Goal: Entertainment & Leisure: Consume media (video, audio)

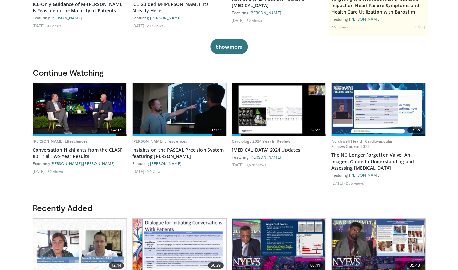
scroll to position [129, 0]
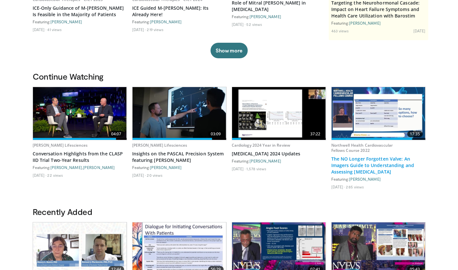
click at [389, 166] on link "The NO Longer Forgotten Valve: An Imagers Guide to Understanding and Assessing …" at bounding box center [379, 165] width 94 height 19
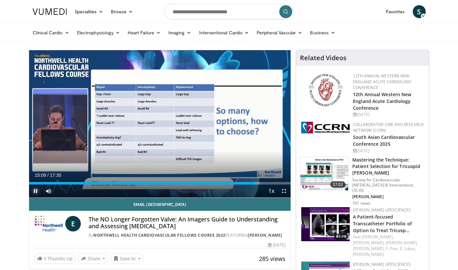
click at [35, 191] on span "Video Player" at bounding box center [35, 190] width 13 height 13
drag, startPoint x: 31, startPoint y: 184, endPoint x: 84, endPoint y: 177, distance: 53.8
click at [84, 184] on div "Current Time 3:44 / Duration 17:35 Play Skip Backward Skip Forward Mute 93% Loa…" at bounding box center [160, 190] width 262 height 13
